Goal: Entertainment & Leisure: Consume media (video, audio)

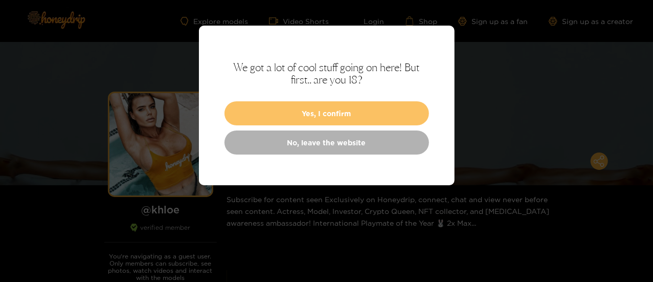
click at [379, 120] on button "Yes, I confirm" at bounding box center [327, 113] width 205 height 24
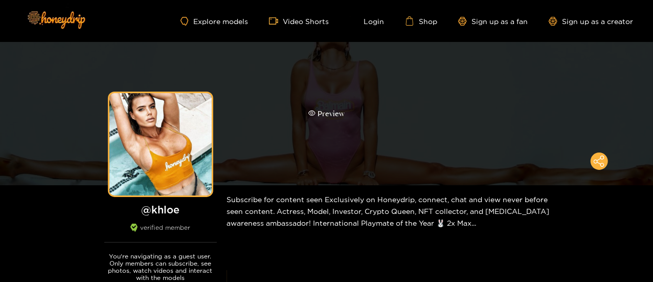
click at [330, 116] on div "Preview" at bounding box center [327, 114] width 36 height 12
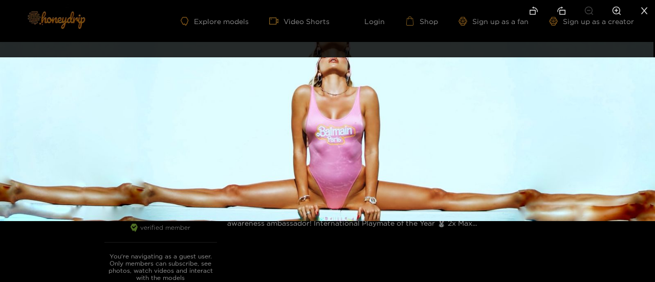
click at [341, 191] on img at bounding box center [327, 139] width 655 height 164
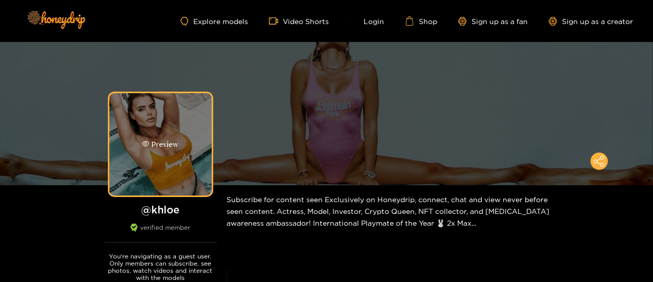
click at [179, 166] on div "Preview" at bounding box center [160, 144] width 102 height 102
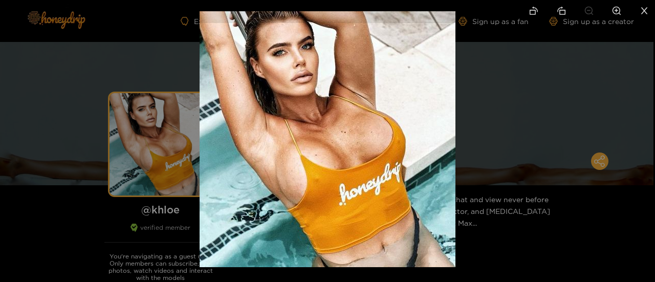
click at [167, 234] on div at bounding box center [327, 141] width 655 height 282
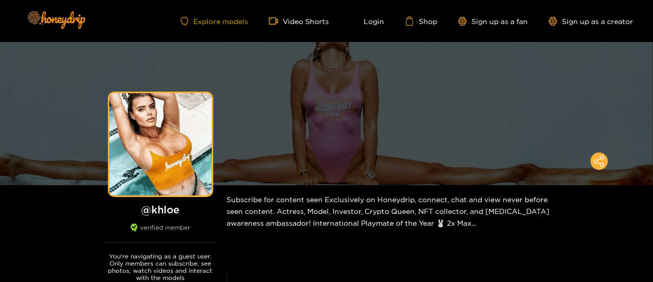
click at [233, 20] on link "Explore models" at bounding box center [215, 21] width 68 height 9
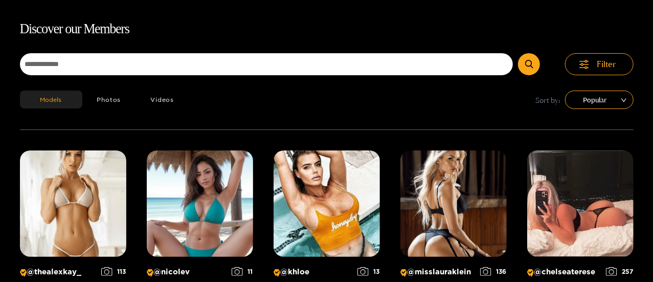
scroll to position [65, 0]
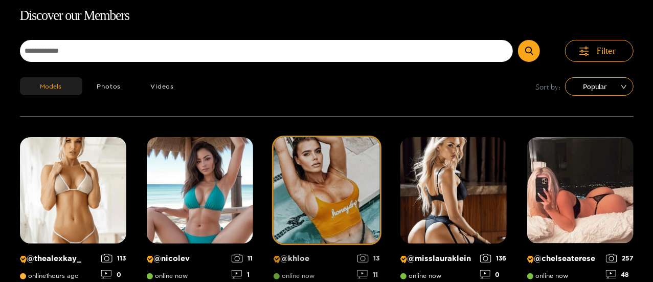
click at [354, 197] on img at bounding box center [327, 190] width 106 height 106
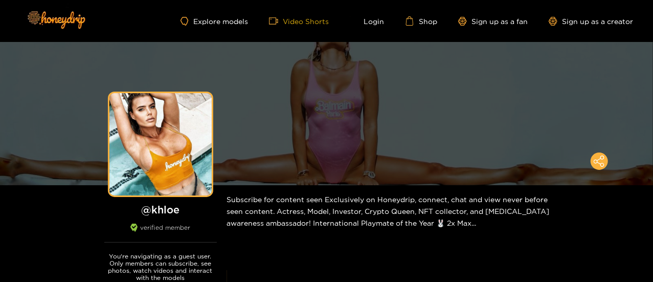
click at [299, 22] on link "Video Shorts" at bounding box center [299, 20] width 60 height 9
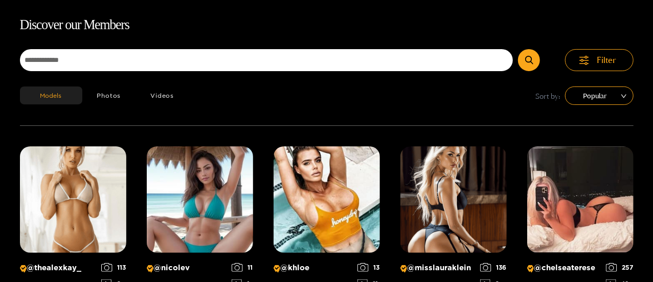
scroll to position [65, 0]
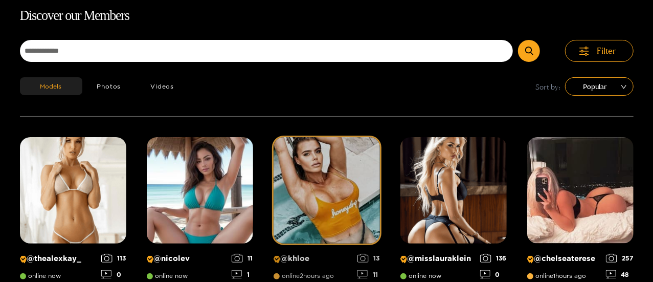
click at [299, 256] on p "@ khloe" at bounding box center [313, 259] width 79 height 10
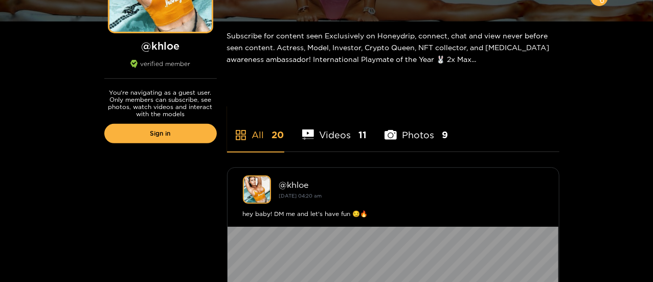
scroll to position [143, 0]
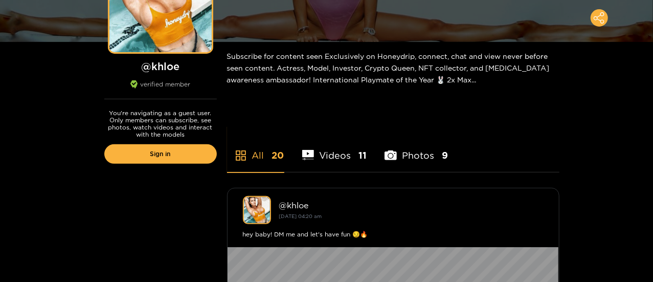
click at [346, 158] on li "Videos 11" at bounding box center [334, 149] width 65 height 46
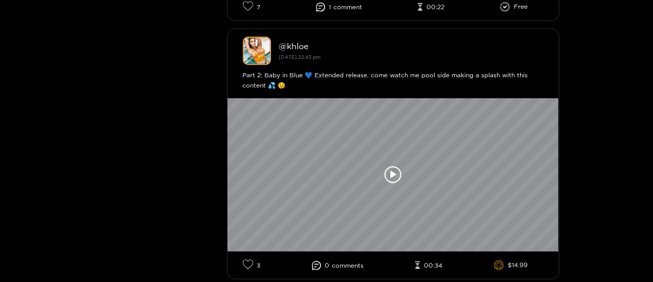
scroll to position [553, 0]
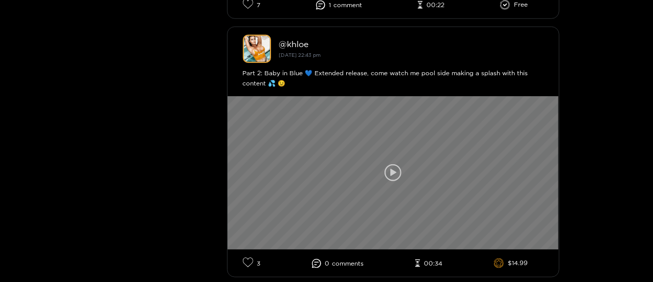
click at [394, 170] on icon at bounding box center [393, 172] width 17 height 17
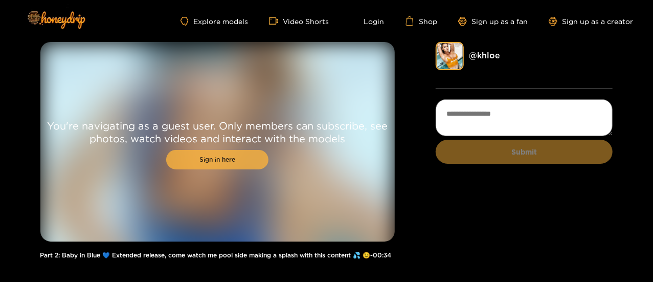
click at [232, 167] on link "Sign in here" at bounding box center [217, 159] width 102 height 19
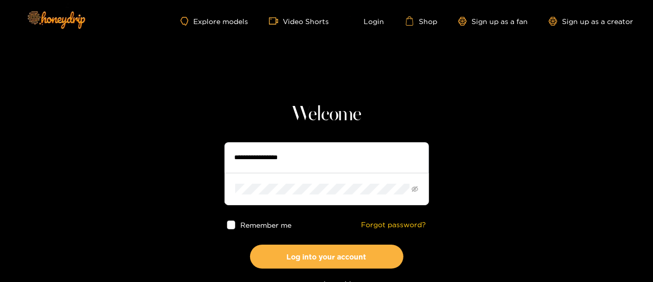
type input "**********"
click at [234, 225] on span at bounding box center [231, 225] width 9 height 9
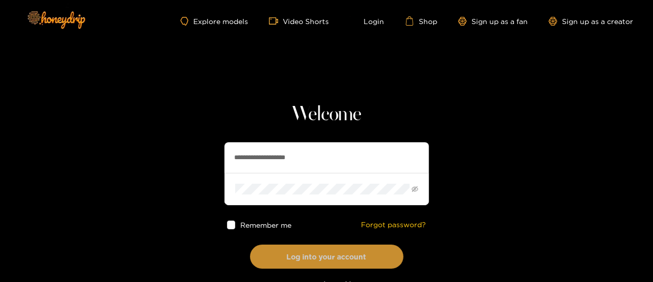
click at [309, 256] on button "Log into your account" at bounding box center [326, 257] width 153 height 24
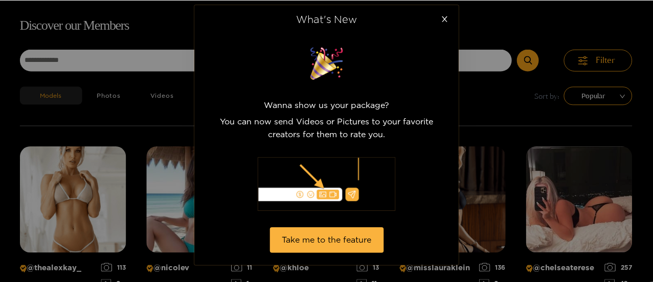
scroll to position [65, 0]
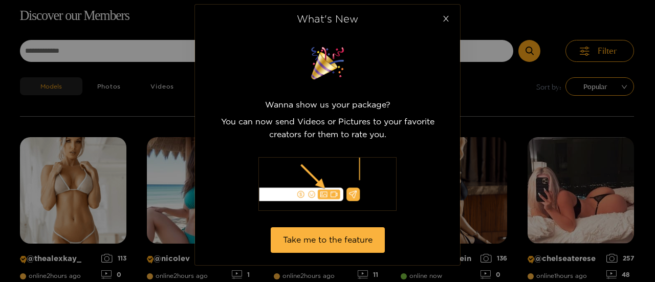
click at [447, 17] on icon "close" at bounding box center [446, 19] width 8 height 8
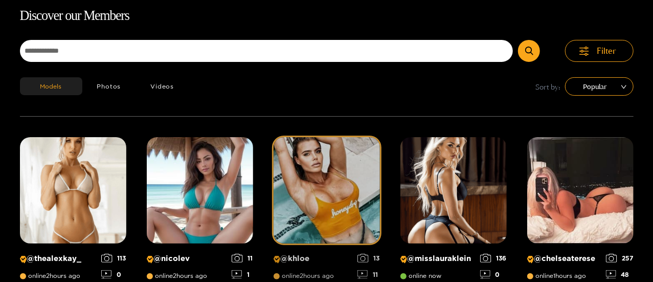
click at [324, 164] on img at bounding box center [327, 190] width 106 height 106
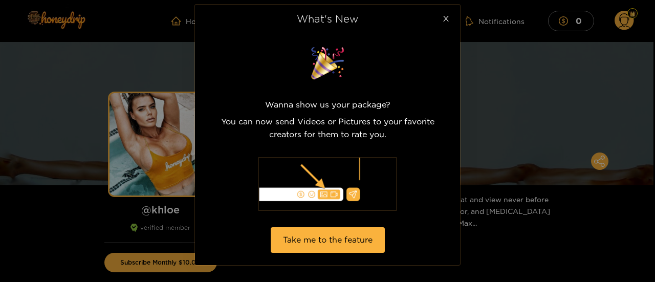
click at [449, 20] on icon "close" at bounding box center [446, 19] width 8 height 8
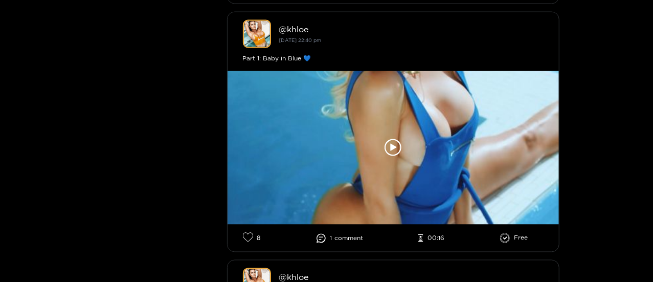
scroll to position [2773, 0]
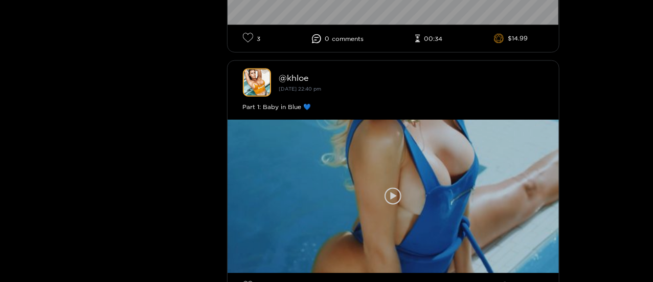
click at [391, 194] on icon at bounding box center [393, 196] width 17 height 17
